Goal: Ask a question: Seek information or help from site administrators or community

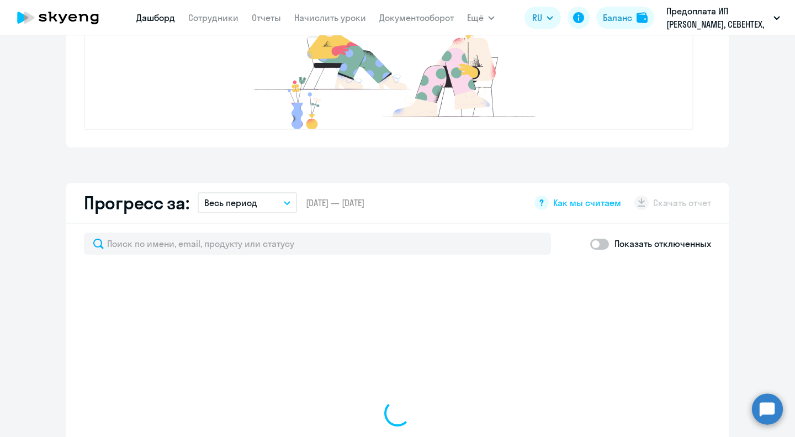
scroll to position [493, 0]
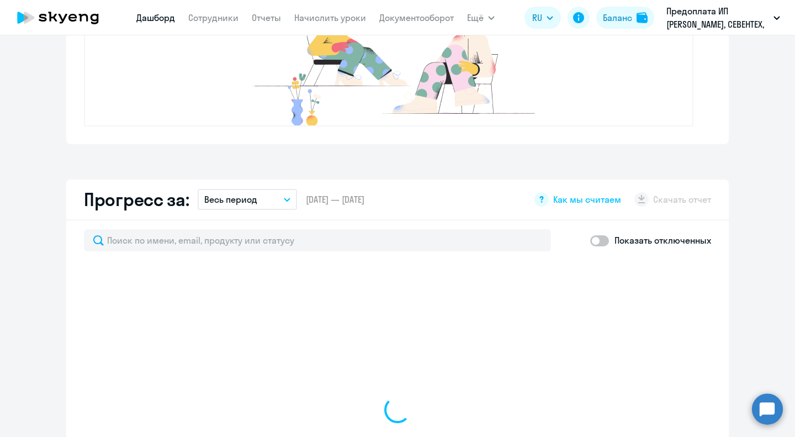
select select "30"
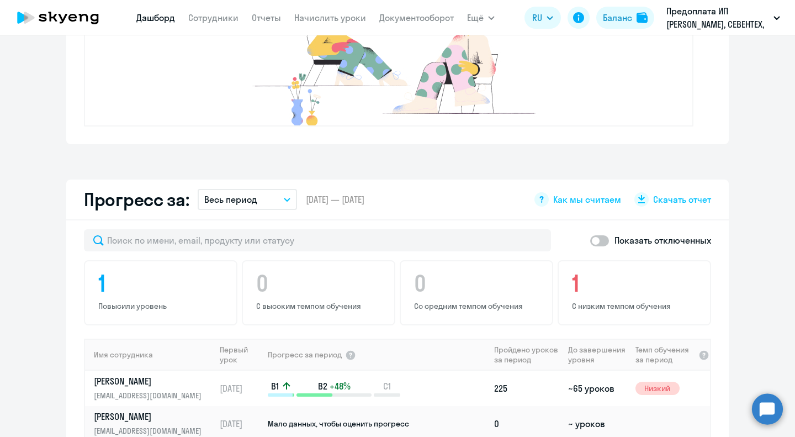
scroll to position [603, 0]
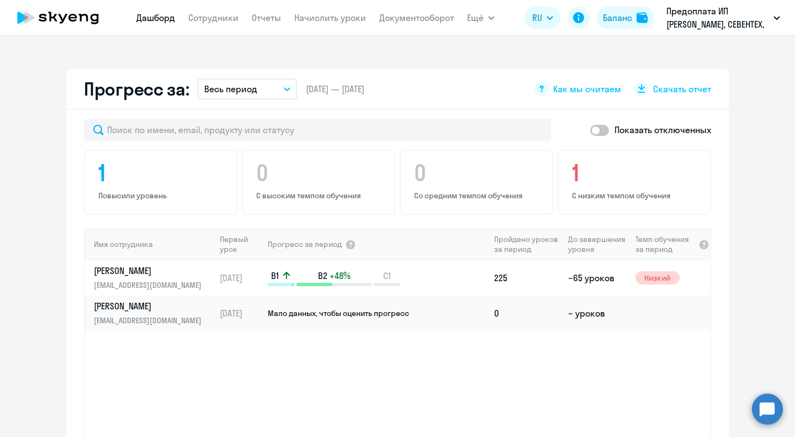
click at [770, 406] on circle at bounding box center [767, 408] width 31 height 31
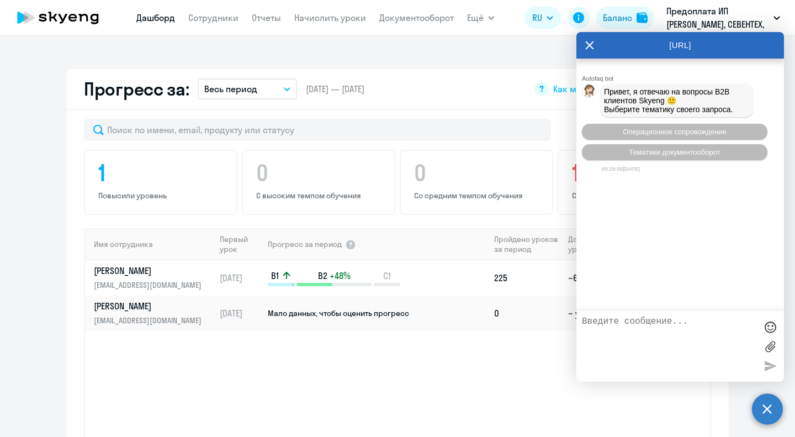
click at [589, 45] on icon at bounding box center [590, 45] width 8 height 8
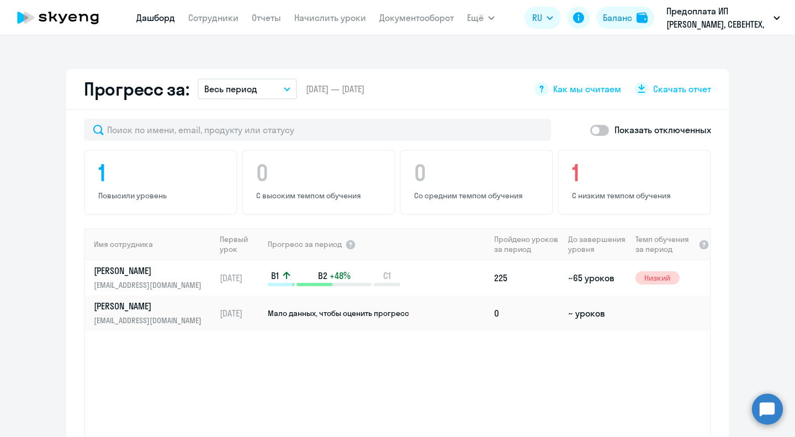
click at [768, 407] on circle at bounding box center [767, 408] width 31 height 31
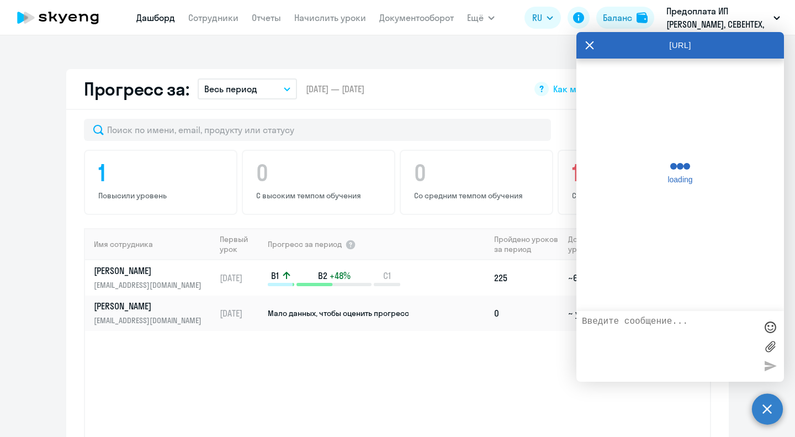
scroll to position [0, 0]
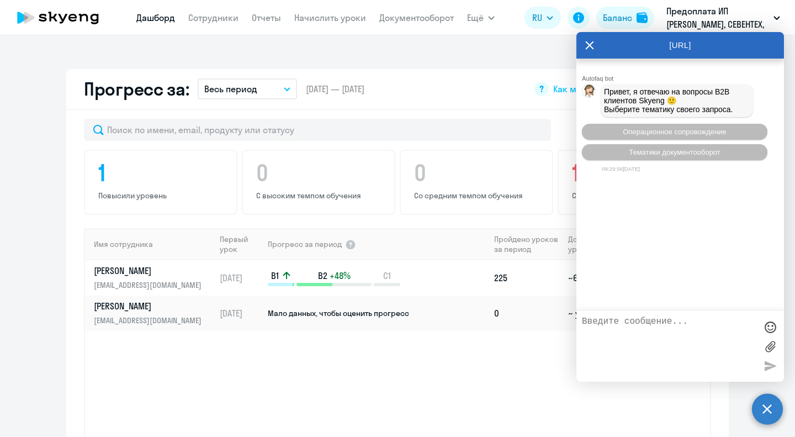
click at [590, 47] on icon at bounding box center [590, 45] width 8 height 8
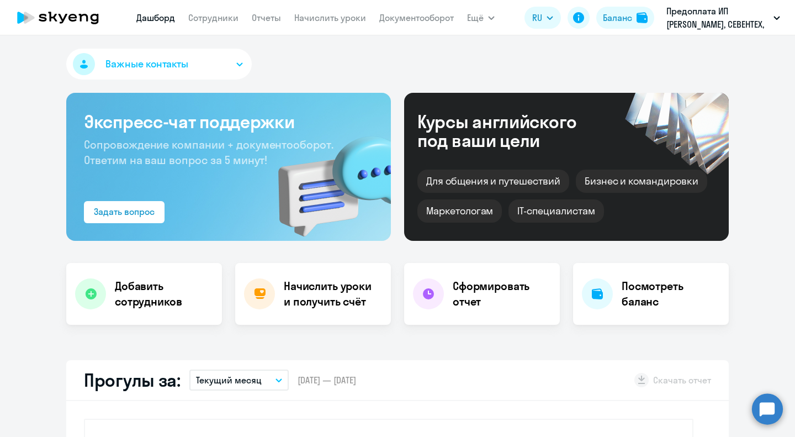
select select "30"
click at [767, 405] on circle at bounding box center [767, 408] width 31 height 31
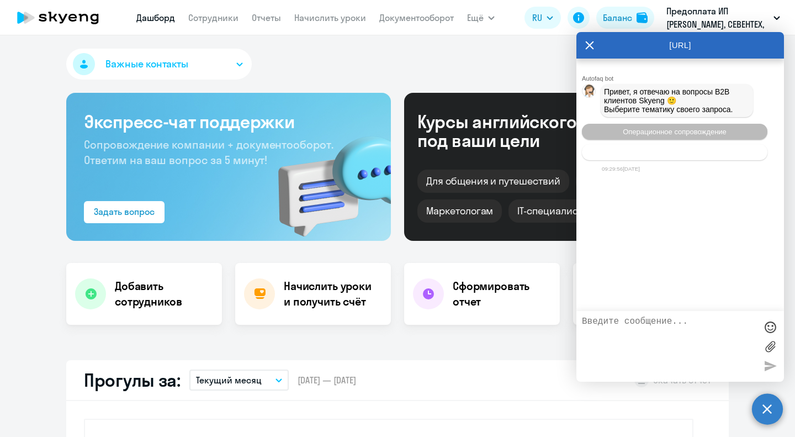
click at [715, 150] on span "Тематики документооборот" at bounding box center [675, 152] width 92 height 8
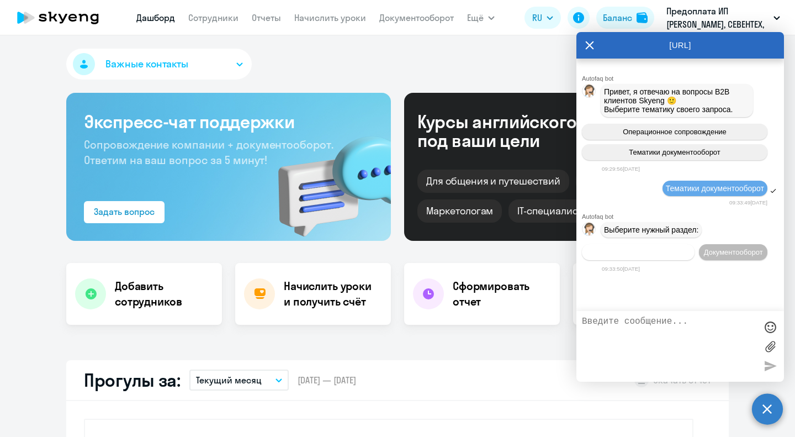
click at [682, 251] on span "Операционное сопровождение" at bounding box center [638, 252] width 104 height 8
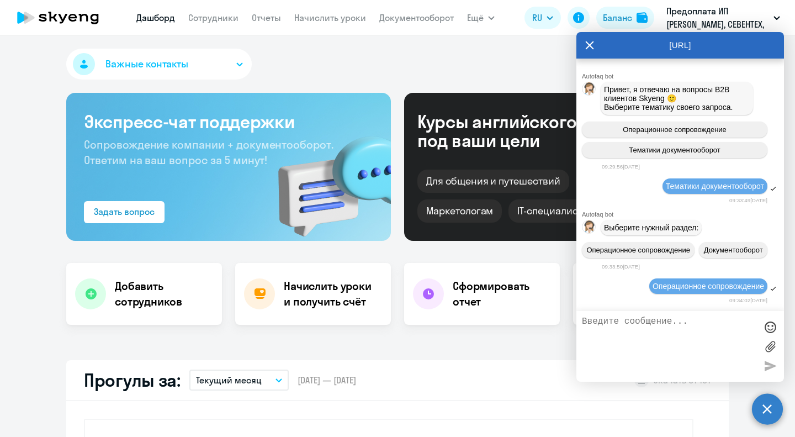
scroll to position [91, 0]
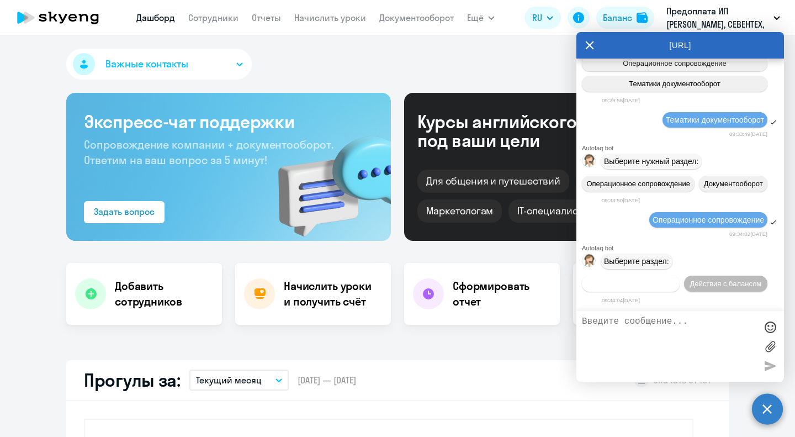
click at [655, 286] on span "Действия по сотрудникам" at bounding box center [631, 283] width 86 height 8
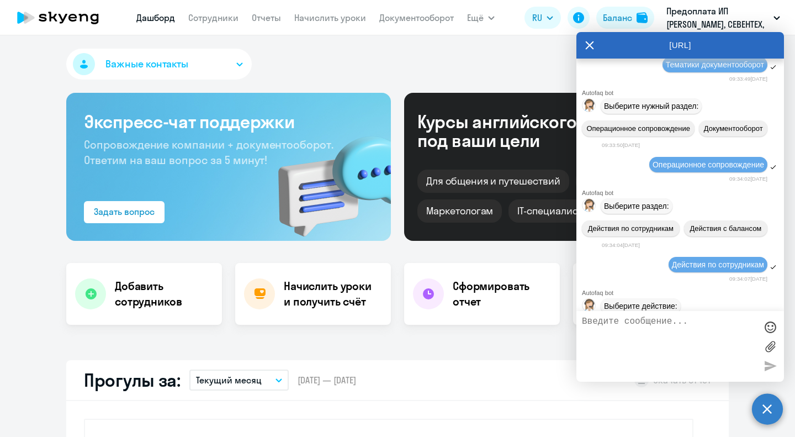
scroll to position [253, 0]
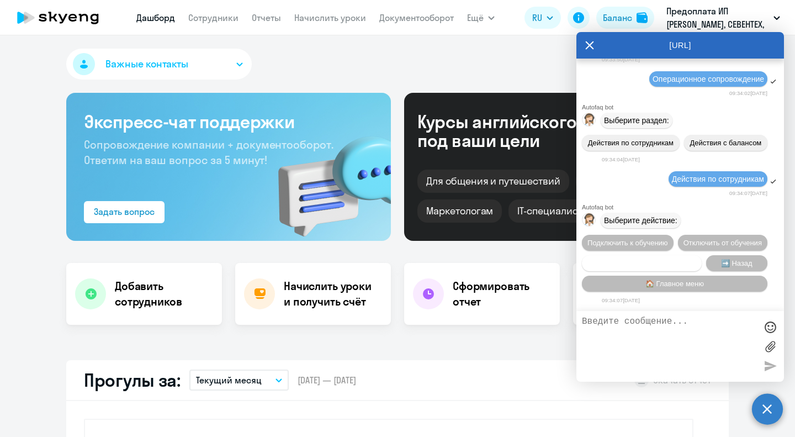
click at [679, 259] on span "Сотруднику нужна помощь" at bounding box center [641, 263] width 89 height 8
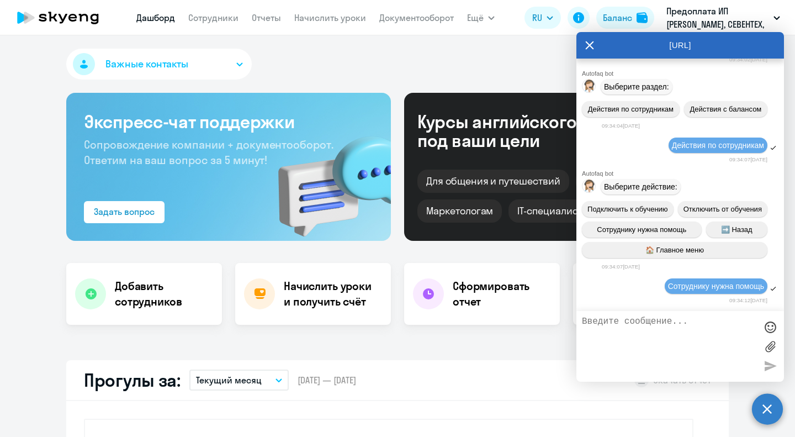
scroll to position [635, 0]
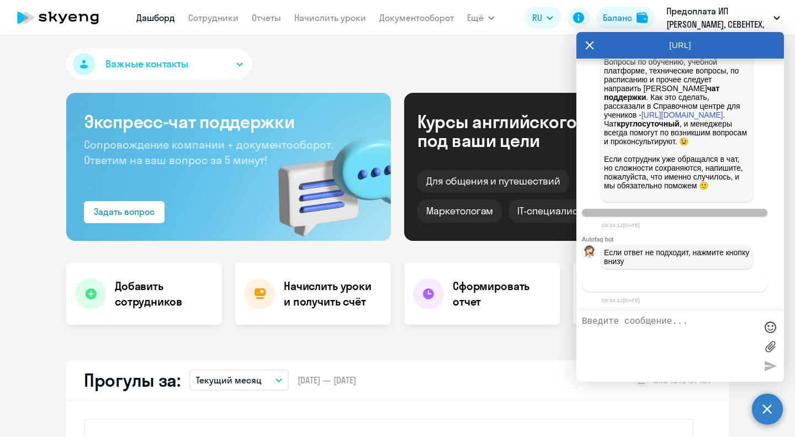
click at [685, 285] on span "Связаться с менеджером" at bounding box center [674, 283] width 84 height 8
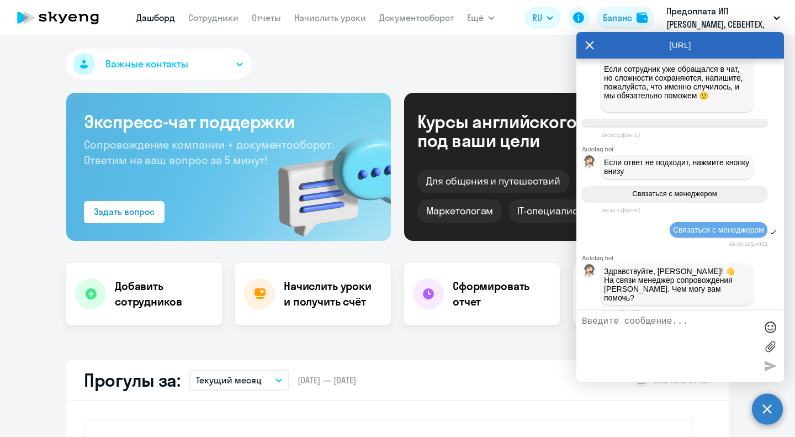
scroll to position [730, 0]
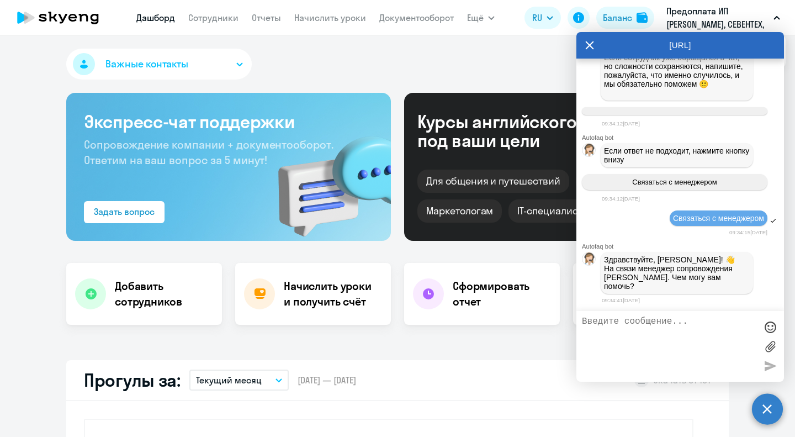
click at [651, 333] on textarea at bounding box center [669, 346] width 174 height 60
type textarea "D"
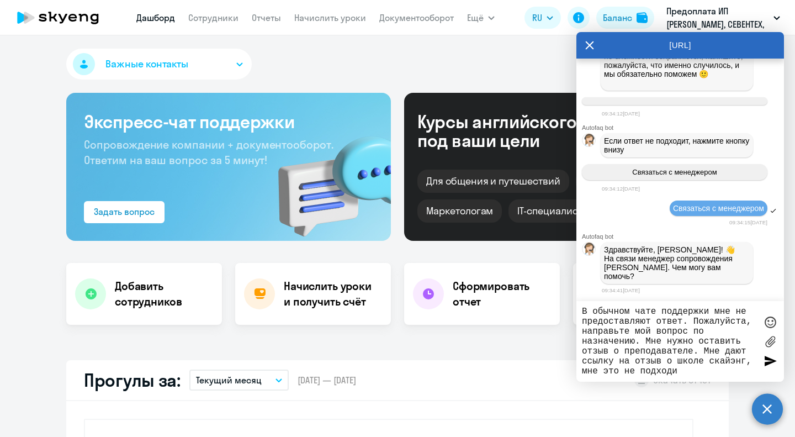
type textarea "В обычном чате поддержки мне не предоставляют ответ. Пожалуйста, направьте мой …"
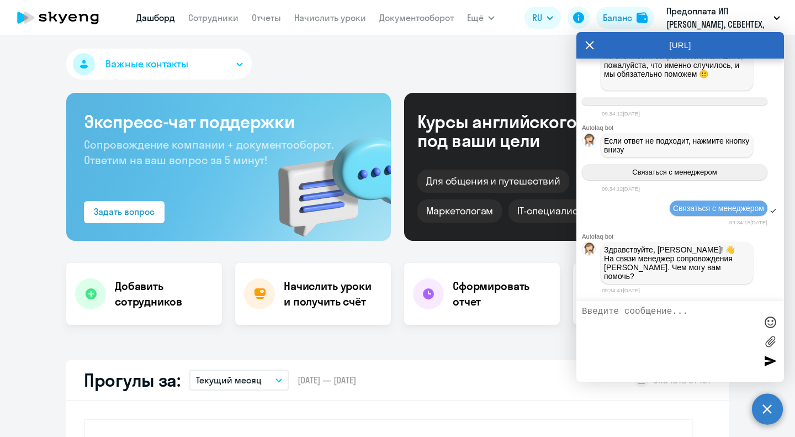
scroll to position [816, 0]
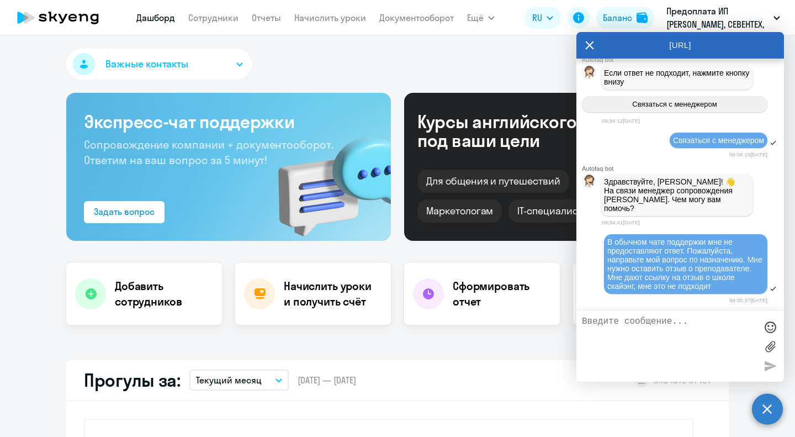
click at [635, 346] on textarea at bounding box center [669, 346] width 174 height 60
type textarea "U"
type textarea "Где можно оставить отзыв о преподавателе?"
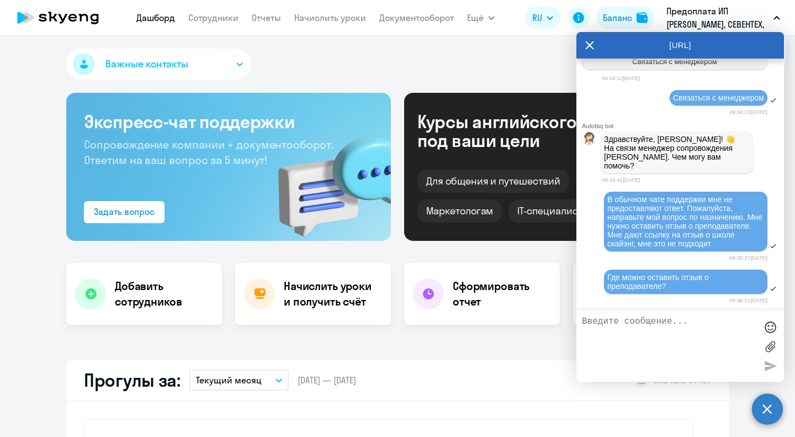
scroll to position [936, 0]
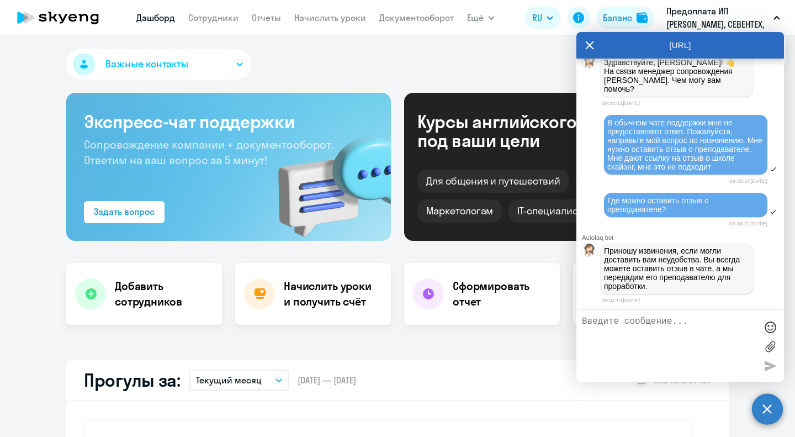
click at [642, 352] on textarea at bounding box center [669, 346] width 174 height 60
type textarea "в"
type textarea "в обычном чате только робот отвечает"
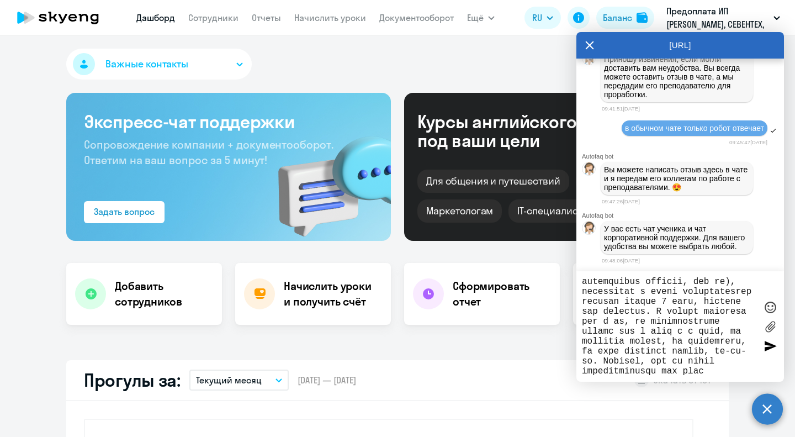
scroll to position [209, 0]
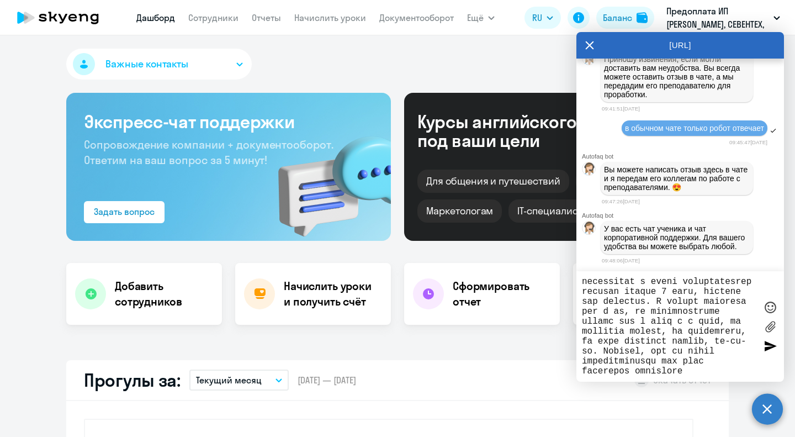
click at [720, 373] on textarea at bounding box center [669, 326] width 174 height 99
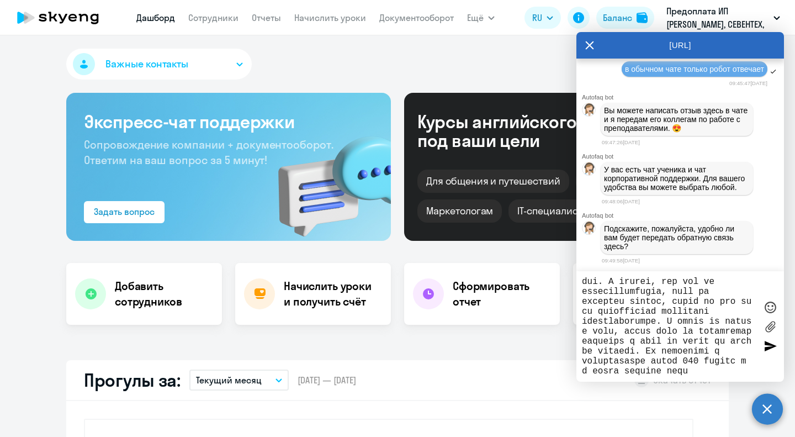
scroll to position [358, 0]
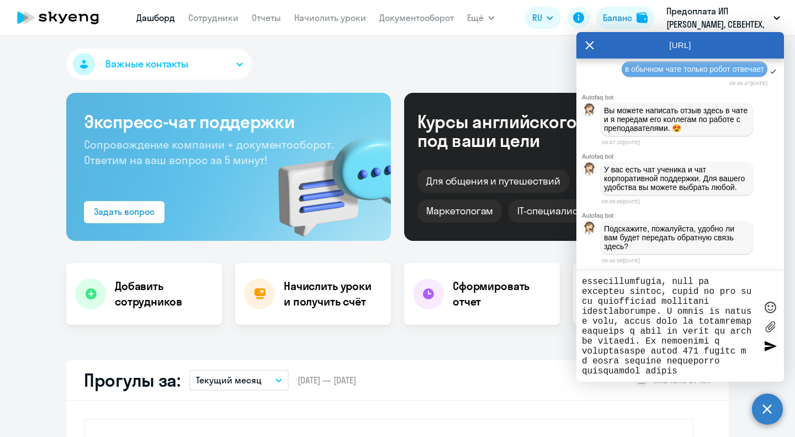
type textarea "l ipsu dolors a con, adi e seddoeiusm t incid utlaboreetdolor. Magna a enima mi…"
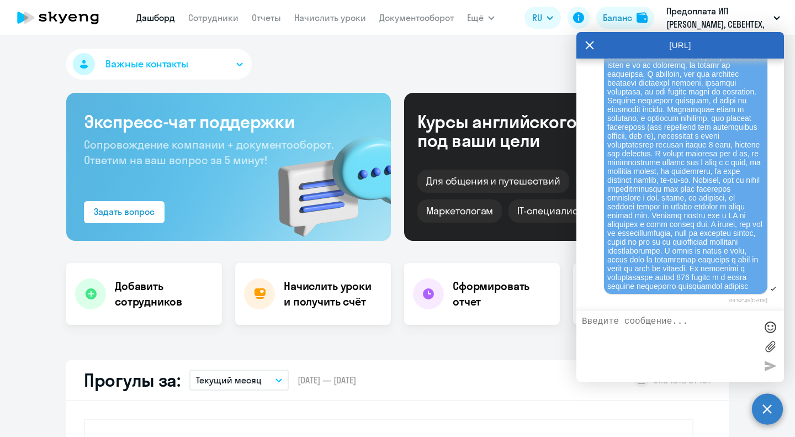
scroll to position [1519, 0]
click at [493, 345] on div "Важные контакты Экспресс-чат поддержки Сопровождение компании + документооборот…" at bounding box center [397, 235] width 795 height 401
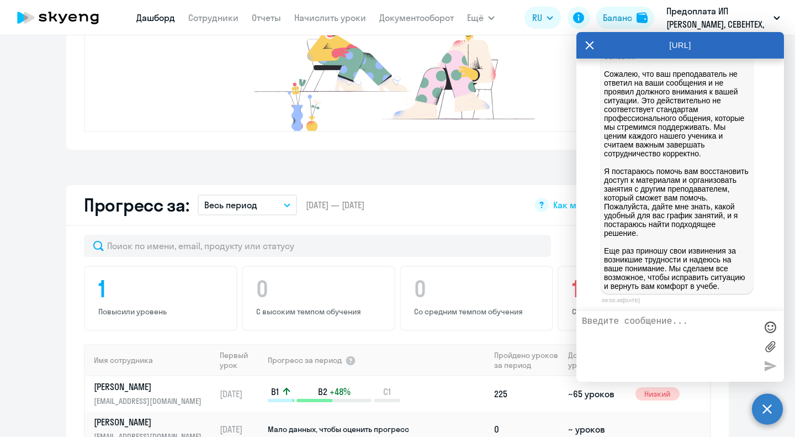
scroll to position [1879, 0]
click at [703, 330] on textarea at bounding box center [669, 346] width 174 height 60
type textarea "я"
click at [710, 325] on textarea "Спасибо, я уже выбрала доугого преподавателя и удобное расписание" at bounding box center [669, 346] width 174 height 60
type textarea "Спасибо, я уже выбрала другого преподавателя и удобное расписание"
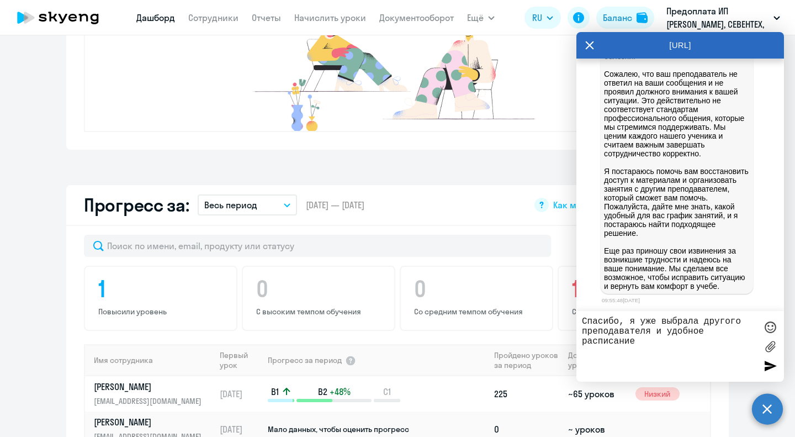
click at [666, 334] on textarea "Спасибо, я уже выбрала другого преподавателя и удобное расписание" at bounding box center [669, 346] width 174 height 60
click at [666, 340] on textarea "Спасибо, я уже выбрала другого преподавателя и удобное расписание" at bounding box center [669, 346] width 174 height 60
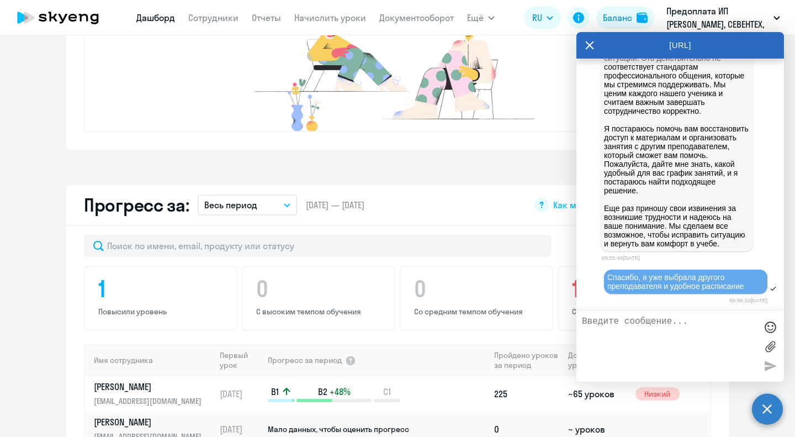
scroll to position [1921, 0]
click at [521, 95] on img at bounding box center [388, 64] width 331 height 132
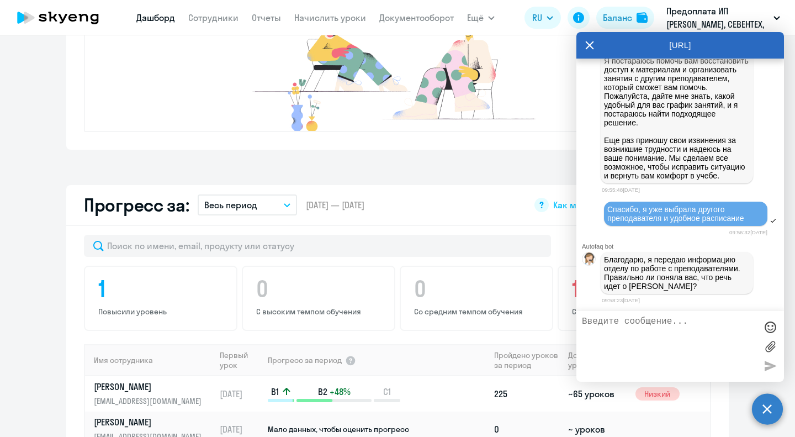
scroll to position [1989, 0]
click at [699, 331] on textarea at bounding box center [669, 346] width 174 height 60
type textarea "верно"
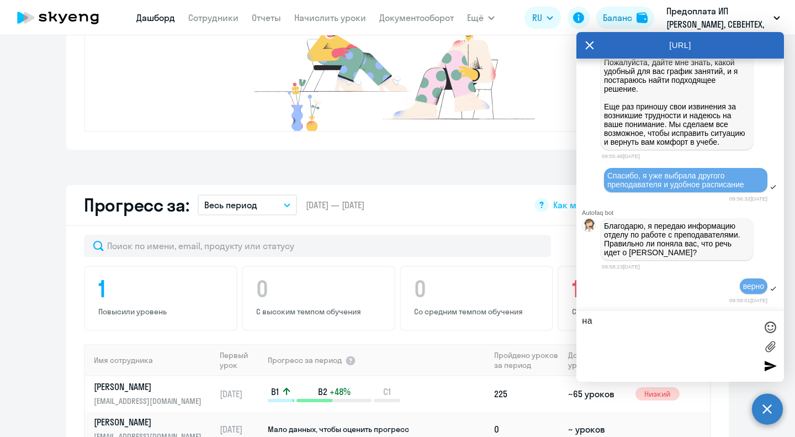
type textarea "н"
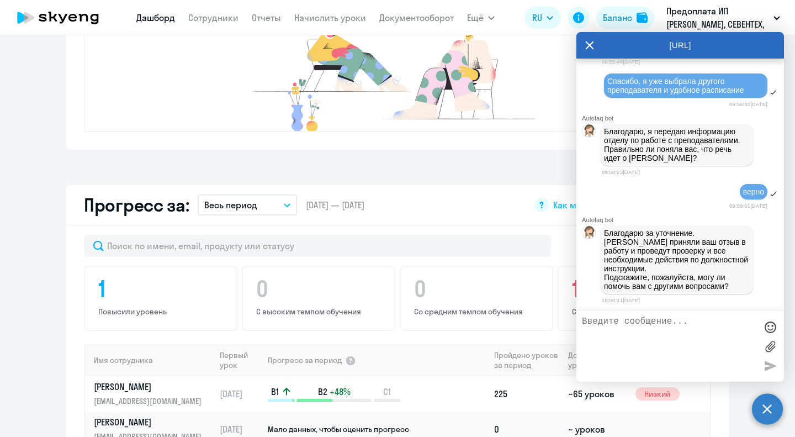
scroll to position [2118, 0]
click at [684, 347] on textarea at bounding box center [669, 346] width 174 height 60
type textarea "н"
type textarea "да, еще вопрос по балансу компании, с вами можно обсудить?"
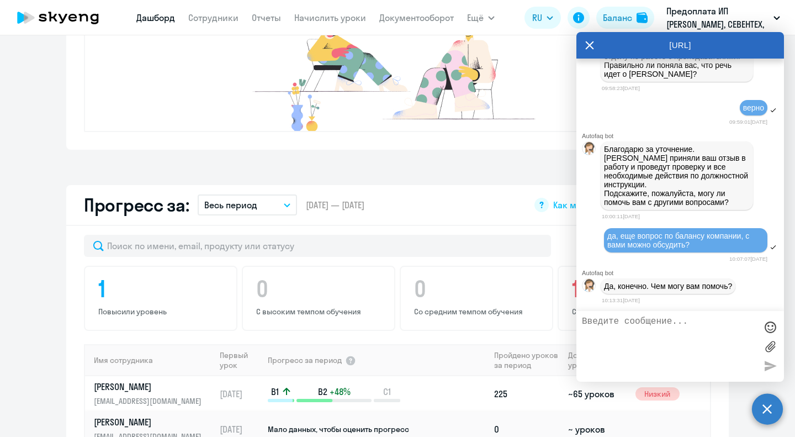
scroll to position [2202, 0]
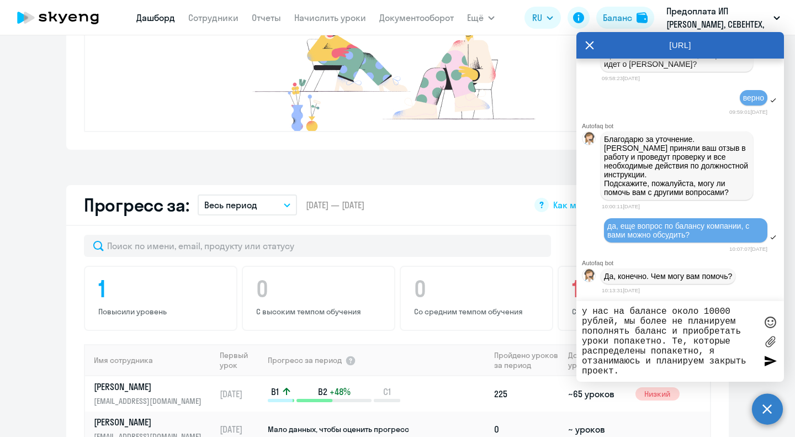
click at [674, 352] on textarea "у нас на балансе около 10000 рублей, мы более не планируем пополнять баланс и п…" at bounding box center [669, 341] width 174 height 70
type textarea "у нас на балансе около 10000 рублей, мы более не планируем пополнять баланс и п…"
click at [641, 374] on textarea "у нас на балансе около 10000 рублей, мы более не планируем пополнять баланс и п…" at bounding box center [669, 341] width 174 height 70
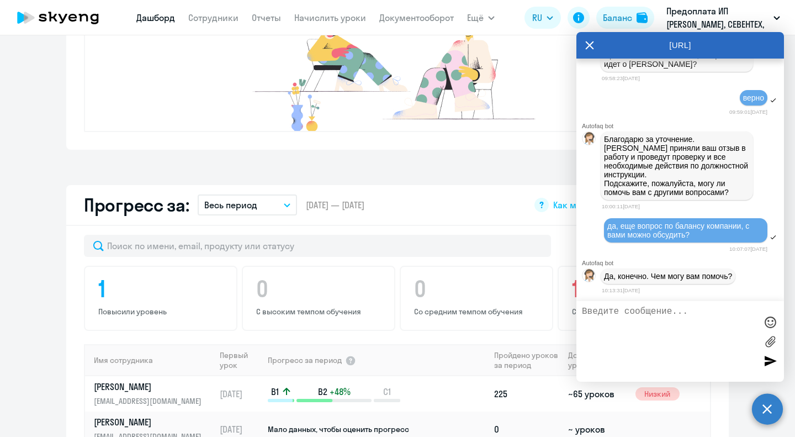
scroll to position [2279, 0]
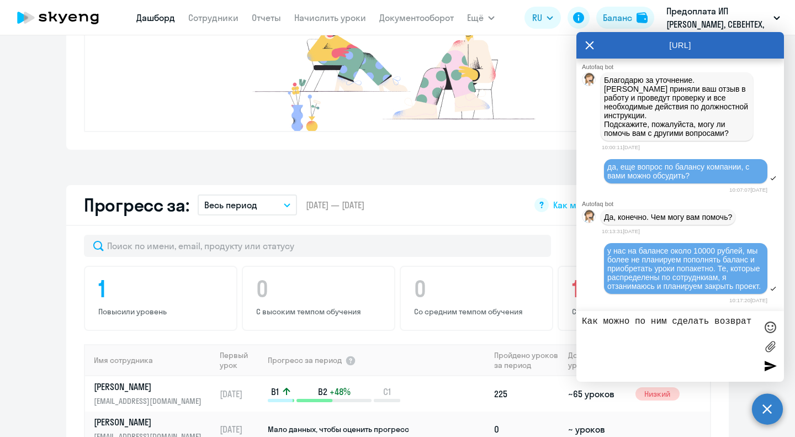
type textarea "Как можно по ним сделать возврат?"
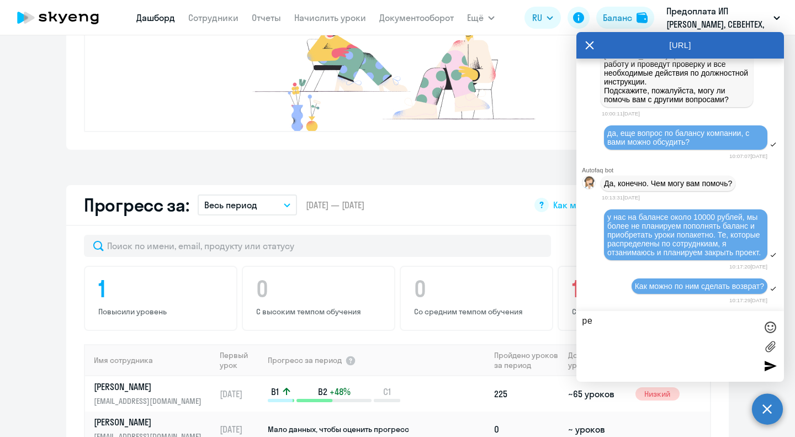
type textarea "р"
type textarea "h"
type textarea "речь именно о тех ДС, которые на баланске"
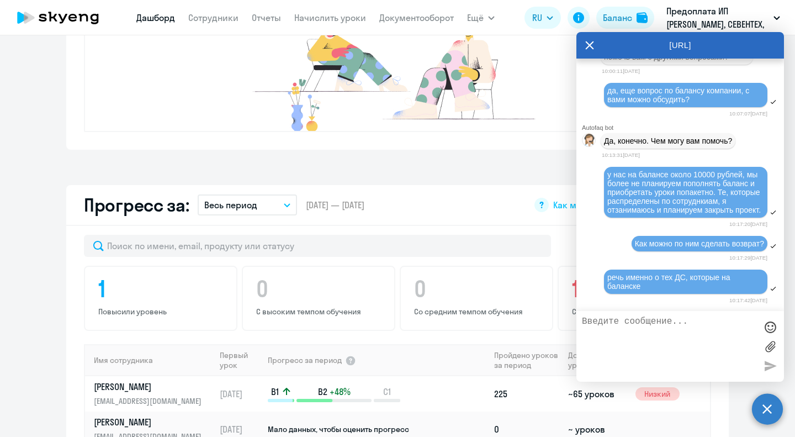
click at [708, 288] on div "речь именно о тех ДС, которые на баланске" at bounding box center [685, 282] width 157 height 18
click at [227, 18] on link "Сотрудники" at bounding box center [213, 17] width 50 height 11
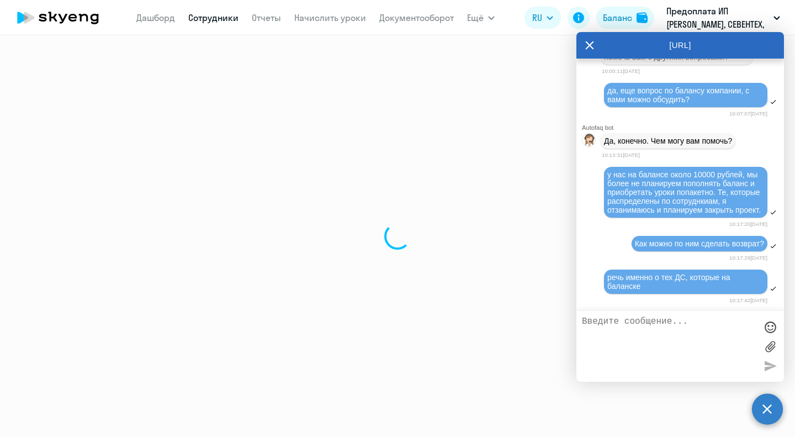
select select "30"
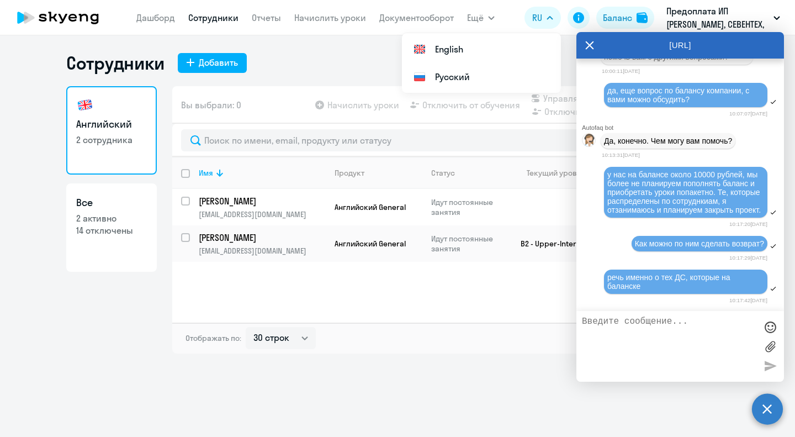
click at [593, 43] on icon at bounding box center [589, 45] width 9 height 26
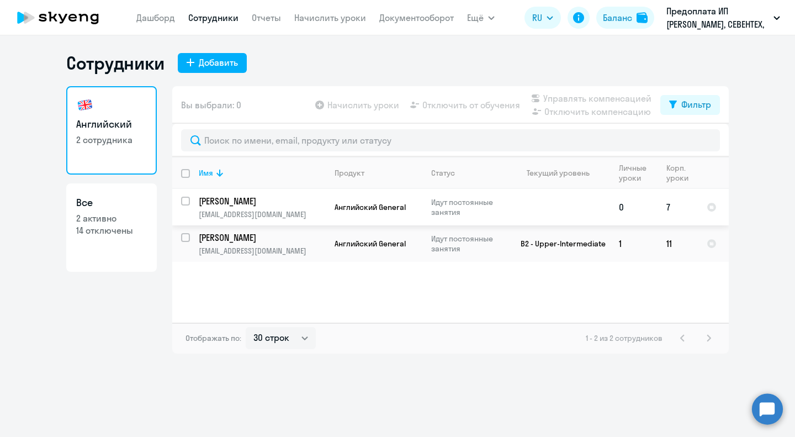
click at [383, 199] on td "Английский General" at bounding box center [374, 207] width 97 height 36
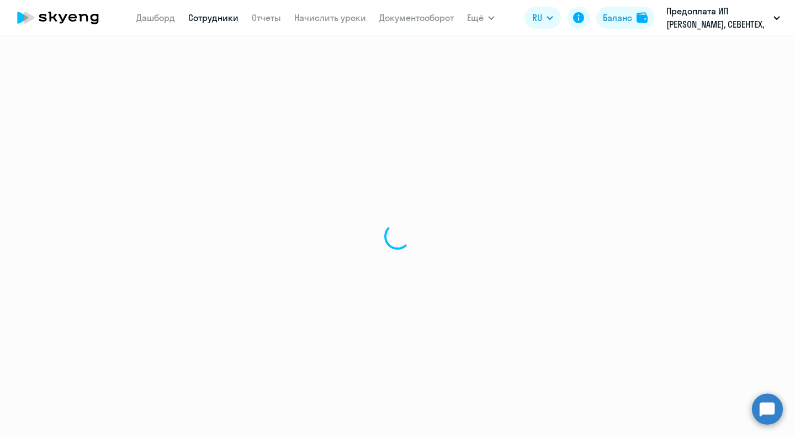
select select "english"
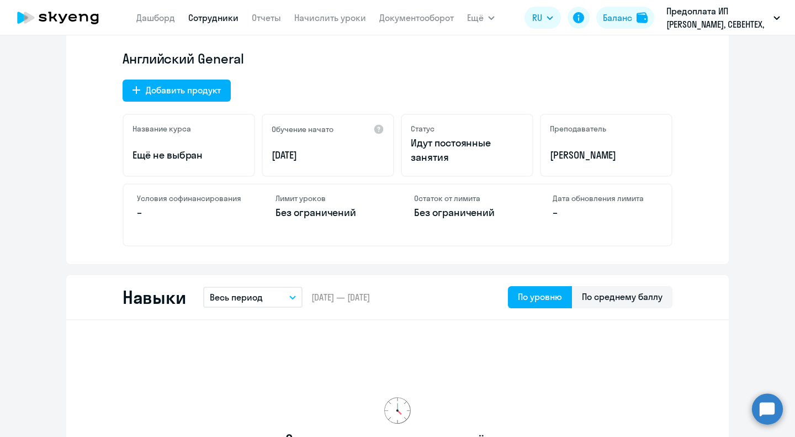
scroll to position [350, 0]
click at [768, 420] on circle at bounding box center [767, 408] width 31 height 31
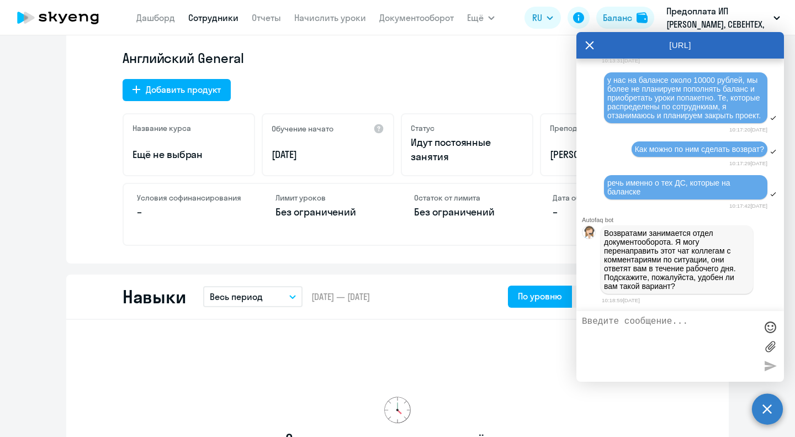
scroll to position [2451, 0]
click at [671, 338] on textarea at bounding box center [669, 346] width 174 height 60
type textarea "удобен"
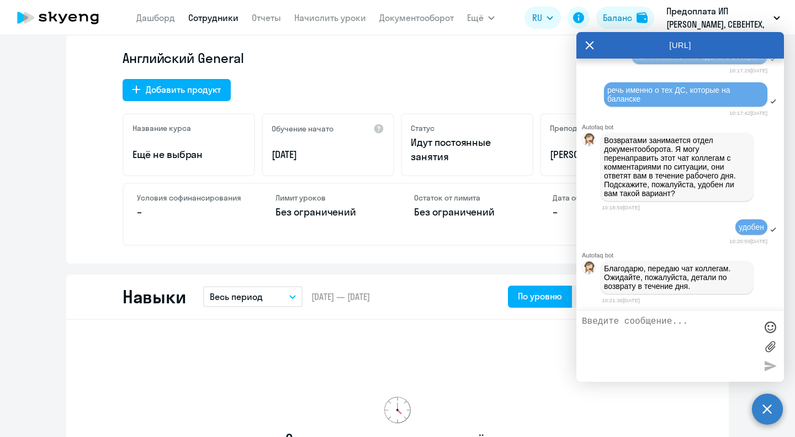
scroll to position [2543, 0]
click at [636, 335] on textarea at bounding box center [669, 346] width 174 height 60
click at [748, 320] on textarea "пока только не делайте возврат) уточняю у коллег" at bounding box center [669, 346] width 174 height 60
click at [704, 328] on textarea "пока только не делайте возврат, уточняю у коллег" at bounding box center [669, 346] width 174 height 60
click at [683, 342] on textarea "пока только не делайте возврат, уточняю у коллег статус ИП и возможность" at bounding box center [669, 346] width 174 height 60
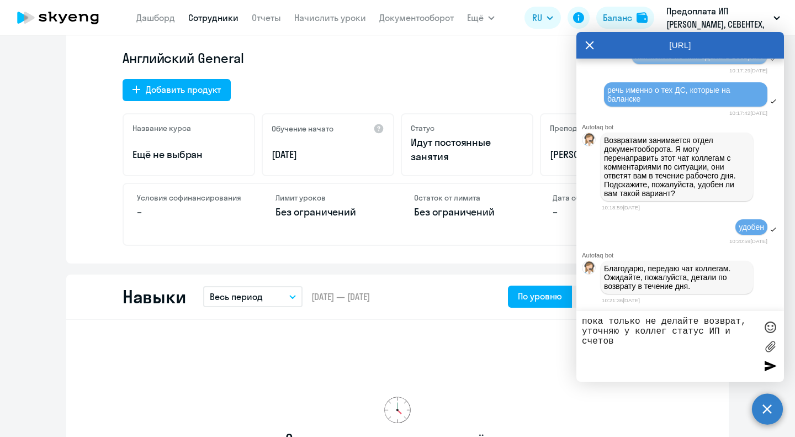
type textarea "пока только не делайте возврат, уточняю у коллег статус ИП и счетов"
click at [766, 366] on div at bounding box center [770, 365] width 17 height 17
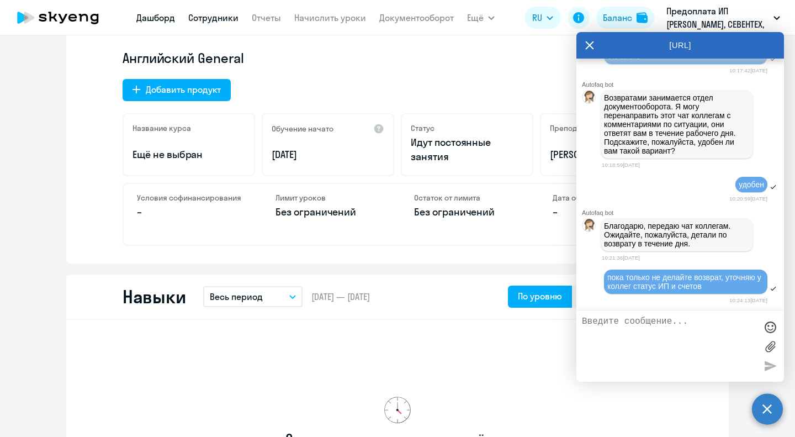
click at [161, 20] on link "Дашборд" at bounding box center [155, 17] width 39 height 11
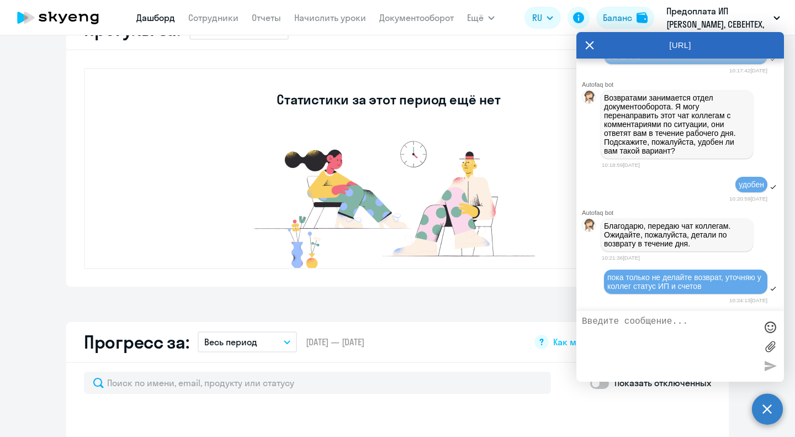
select select "30"
